Goal: Register for event/course

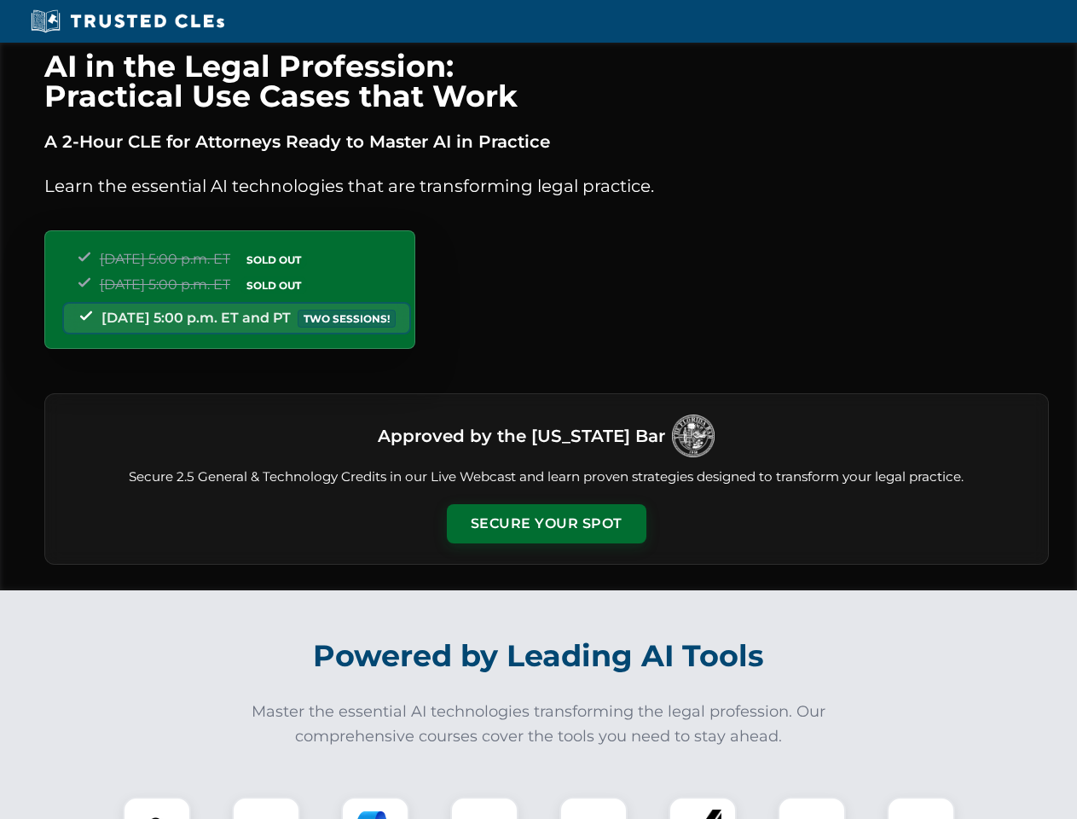
click at [546, 524] on button "Secure Your Spot" at bounding box center [547, 523] width 200 height 39
click at [157, 808] on img at bounding box center [156, 830] width 49 height 49
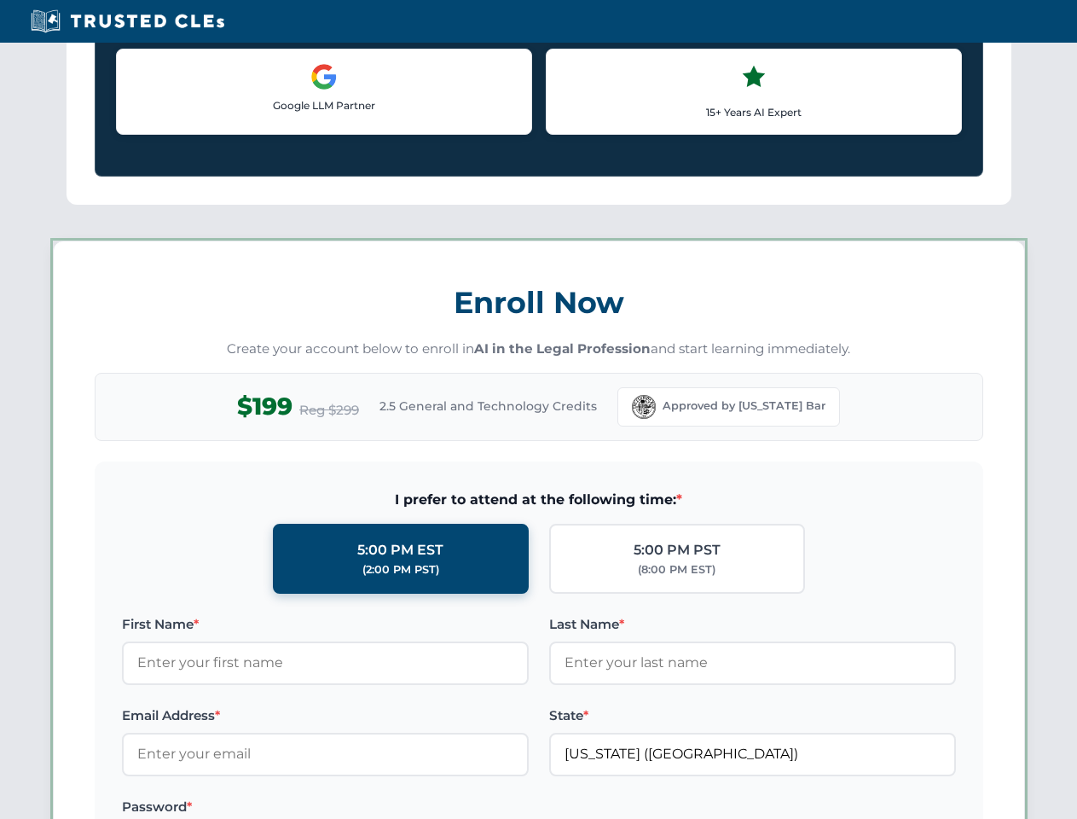
click at [375, 808] on label "Password *" at bounding box center [325, 807] width 407 height 20
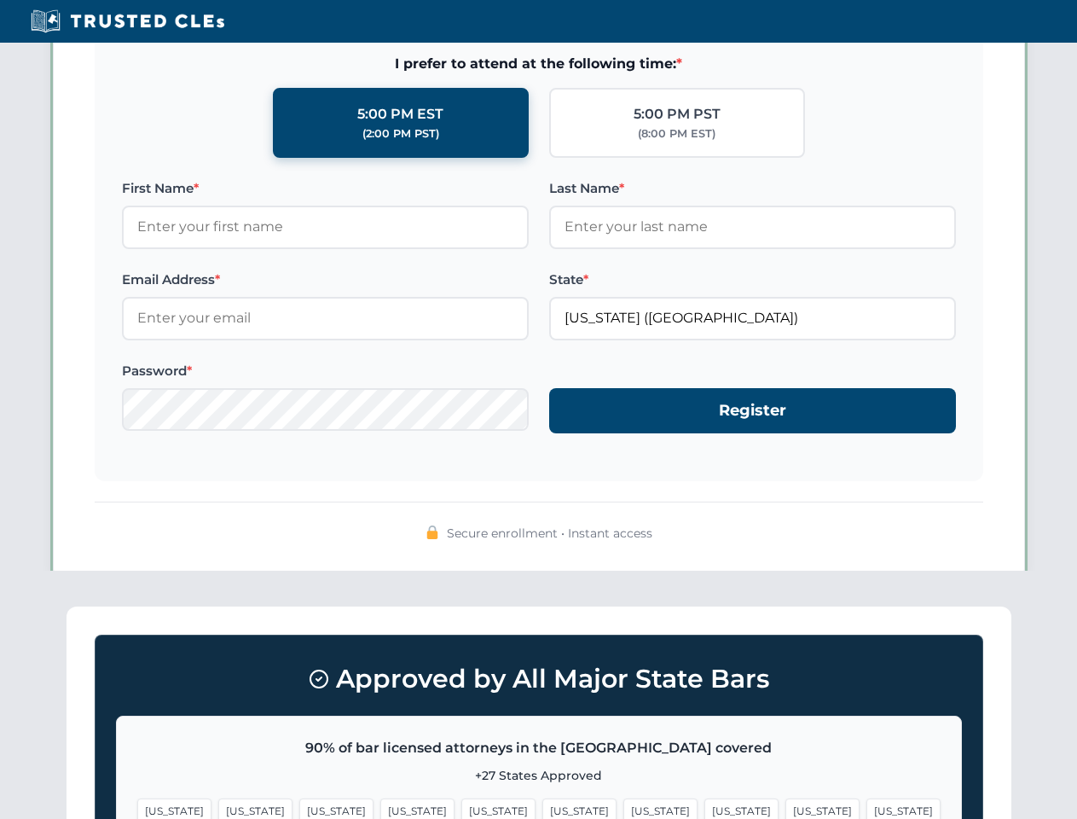
click at [786, 808] on span "[US_STATE]" at bounding box center [823, 811] width 74 height 25
